Goal: Task Accomplishment & Management: Complete application form

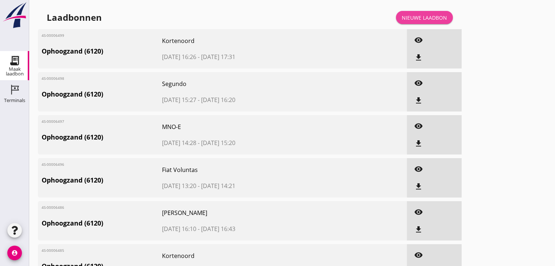
click at [412, 20] on div "Nieuwe laadbon" at bounding box center [424, 18] width 45 height 8
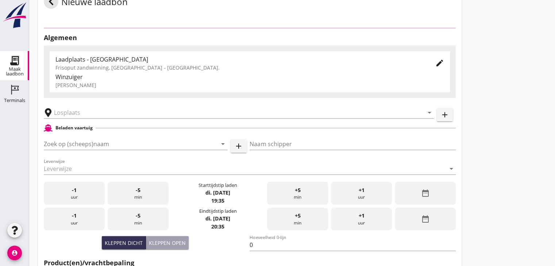
scroll to position [34, 0]
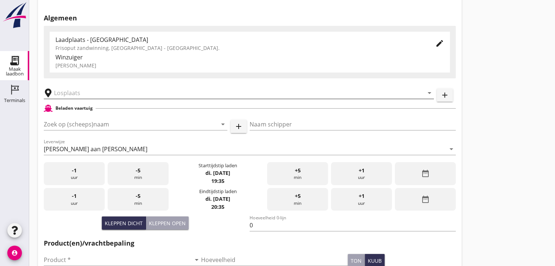
click at [67, 90] on input "text" at bounding box center [233, 93] width 359 height 12
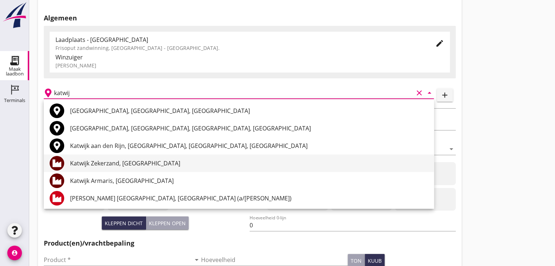
click at [101, 163] on div "Katwijk Zekerzand, [GEOGRAPHIC_DATA]" at bounding box center [249, 163] width 358 height 9
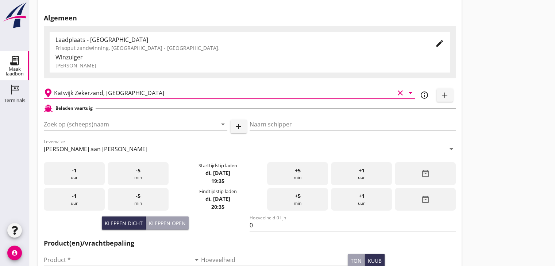
type input "Katwijk Zekerzand, [GEOGRAPHIC_DATA]"
click at [101, 117] on div "Zoek op (scheeps)naam arrow_drop_down add" at bounding box center [145, 125] width 203 height 23
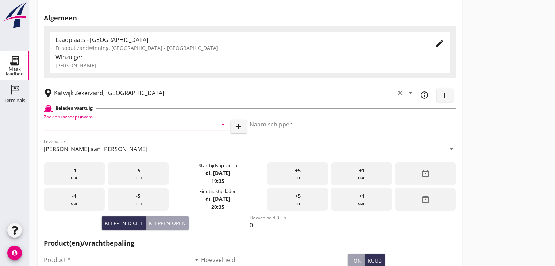
click at [99, 121] on input "Zoek op (scheeps)naam" at bounding box center [125, 125] width 163 height 12
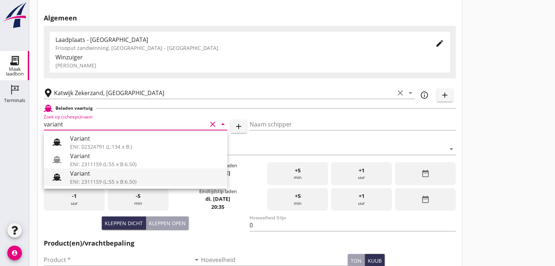
click at [93, 183] on div "ENI: 2311159 (L:55 x B:6.50)" at bounding box center [145, 182] width 151 height 8
type input "Variant"
type input "[PERSON_NAME]"
type input "337"
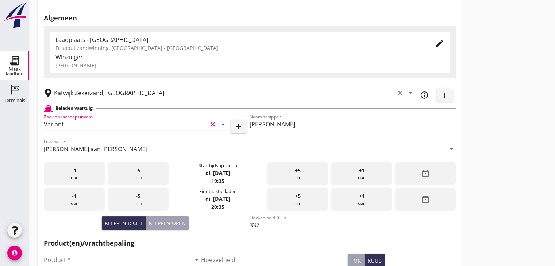
scroll to position [45, 0]
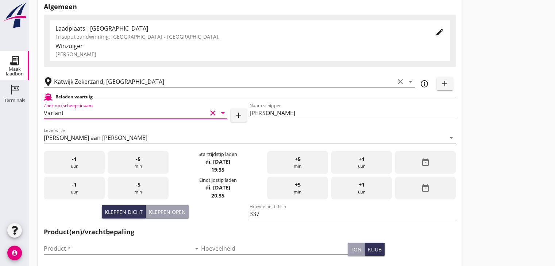
type input "Variant"
click at [67, 163] on div "-1 uur" at bounding box center [74, 162] width 61 height 23
click at [69, 191] on div "-1 uur" at bounding box center [74, 188] width 61 height 23
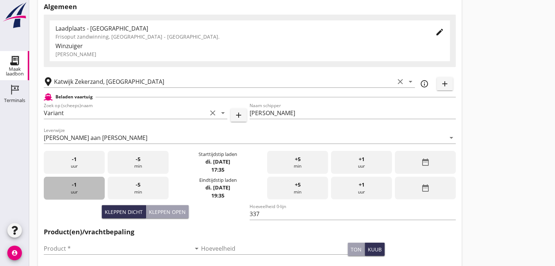
click at [69, 191] on div "-1 uur" at bounding box center [74, 188] width 61 height 23
click at [298, 184] on span "+5" at bounding box center [298, 185] width 6 height 8
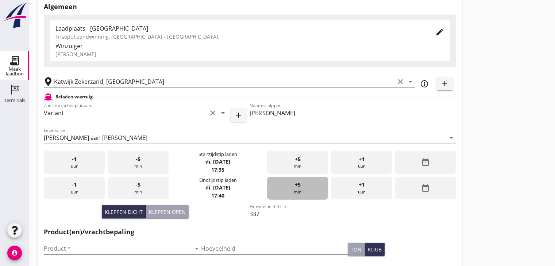
click at [298, 184] on span "+5" at bounding box center [298, 185] width 6 height 8
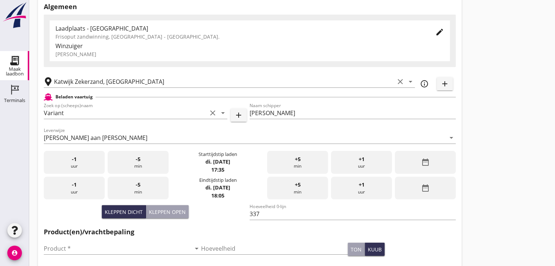
click at [298, 184] on span "+5" at bounding box center [298, 185] width 6 height 8
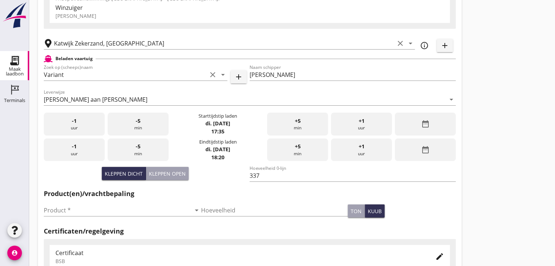
scroll to position [90, 0]
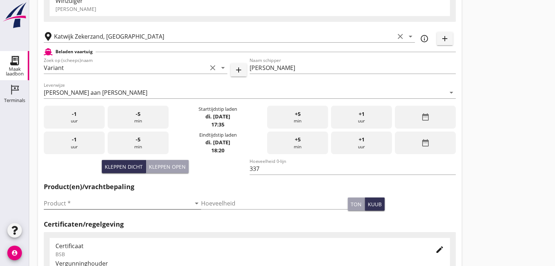
click at [88, 204] on input "Product *" at bounding box center [117, 204] width 147 height 12
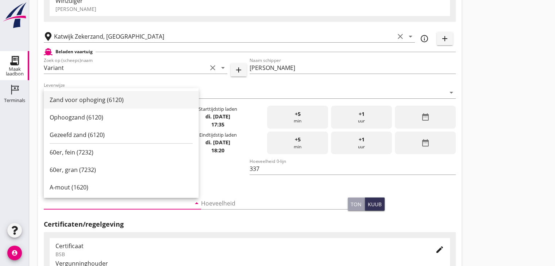
click at [82, 101] on div "Zand voor ophoging (6120)" at bounding box center [121, 100] width 143 height 9
type input "Zand voor ophoging (6120)"
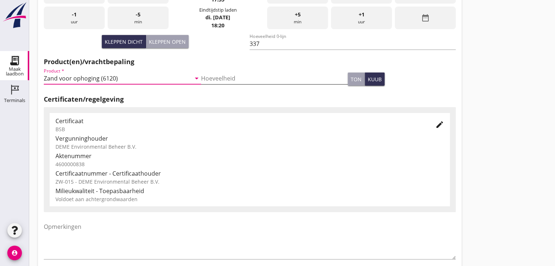
scroll to position [255, 0]
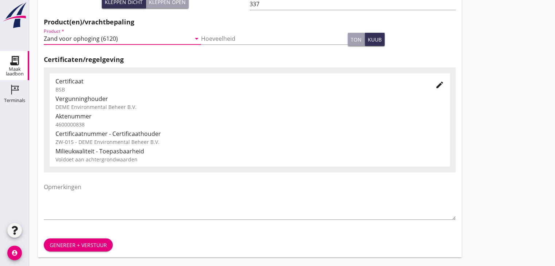
click at [99, 245] on div "Genereer + verstuur" at bounding box center [78, 245] width 57 height 8
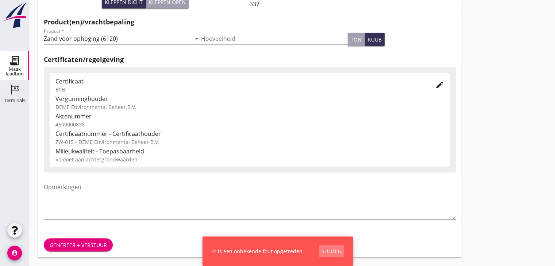
click at [321, 252] on div "Sluiten" at bounding box center [331, 252] width 20 height 8
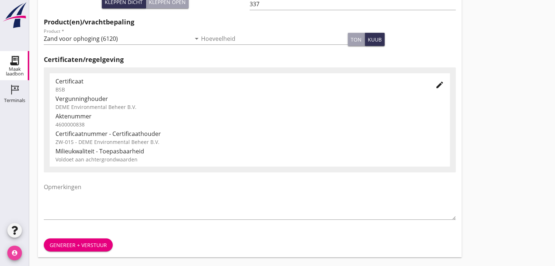
click at [12, 255] on icon "account_circle" at bounding box center [14, 253] width 15 height 15
click at [36, 252] on icon "logout" at bounding box center [31, 250] width 15 height 15
